Goal: Navigation & Orientation: Find specific page/section

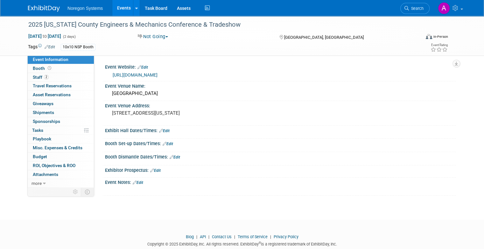
click at [117, 7] on link "Events" at bounding box center [123, 8] width 23 height 16
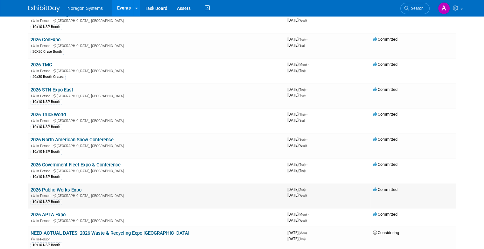
scroll to position [521, 0]
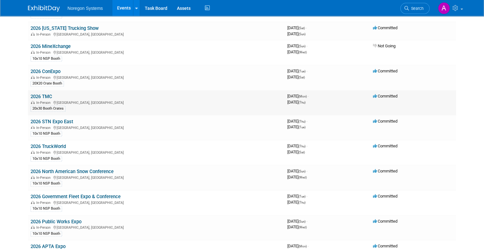
click at [41, 94] on link "2026 TMC" at bounding box center [42, 97] width 22 height 6
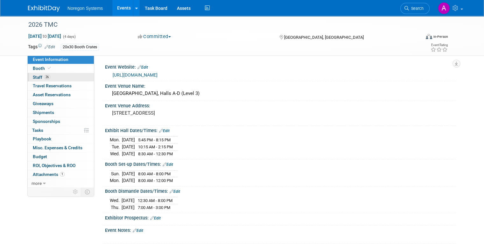
click at [36, 79] on span "Staff 26" at bounding box center [42, 77] width 18 height 5
